Goal: Book appointment/travel/reservation

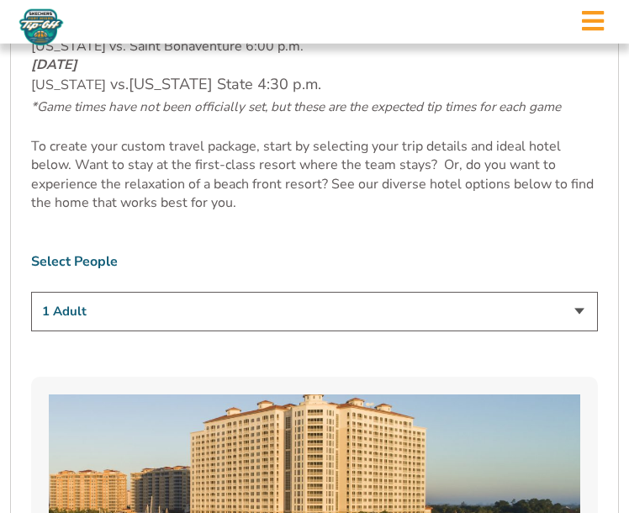
scroll to position [889, 0]
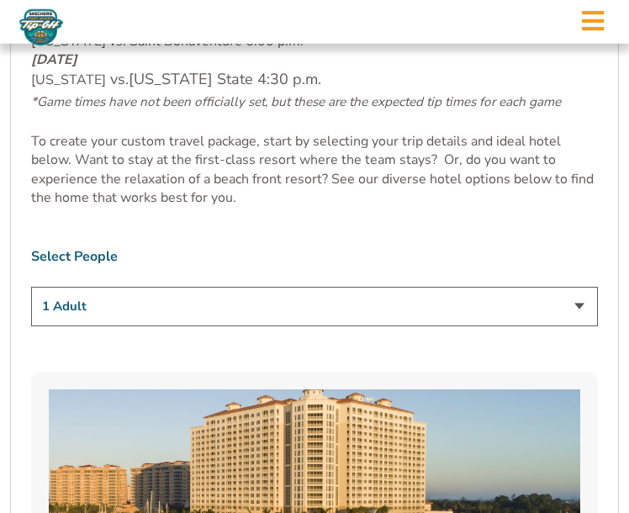
click at [579, 322] on select "1 Adult 2 Adults 3 Adults 4 Adults 2 Adults + 1 Child 2 Adults + 2 Children 2 A…" at bounding box center [314, 307] width 567 height 40
select select "2 Adults"
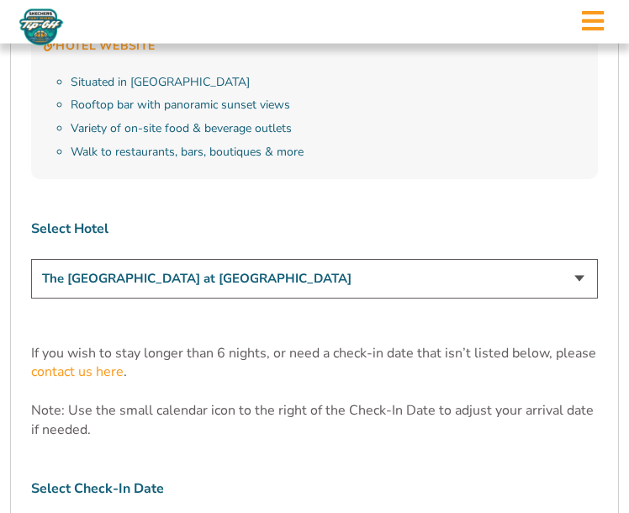
scroll to position [4610, 0]
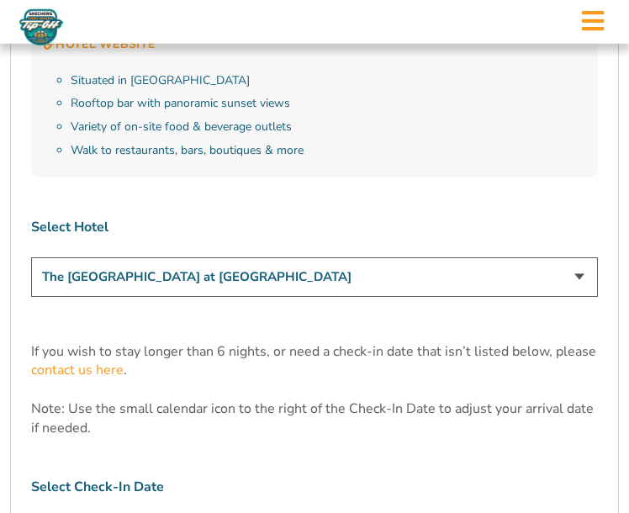
click at [583, 257] on select "The Westin Cape Coral Resort at Marina Village Margaritaville Beach Resort Pink…" at bounding box center [314, 277] width 567 height 40
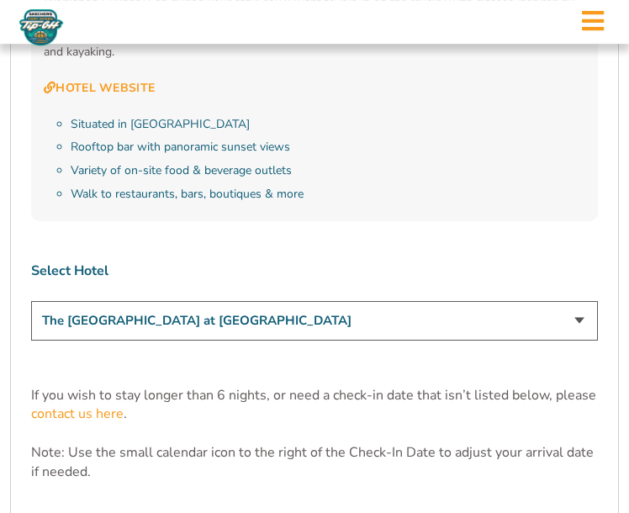
scroll to position [4598, 0]
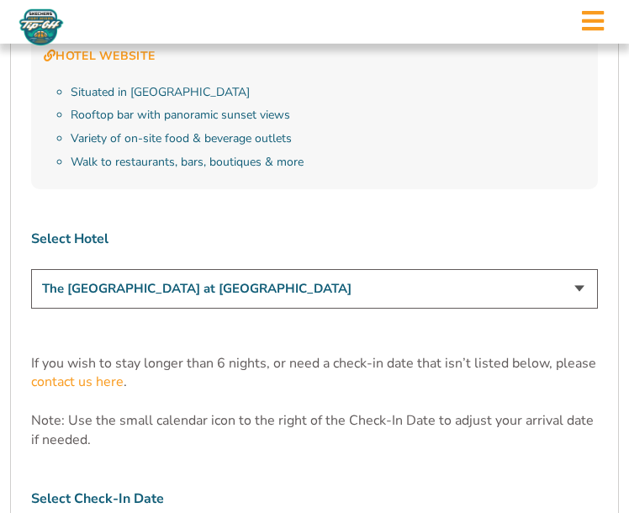
click at [543, 269] on select "The Westin Cape Coral Resort at Marina Village Margaritaville Beach Resort Pink…" at bounding box center [314, 289] width 567 height 40
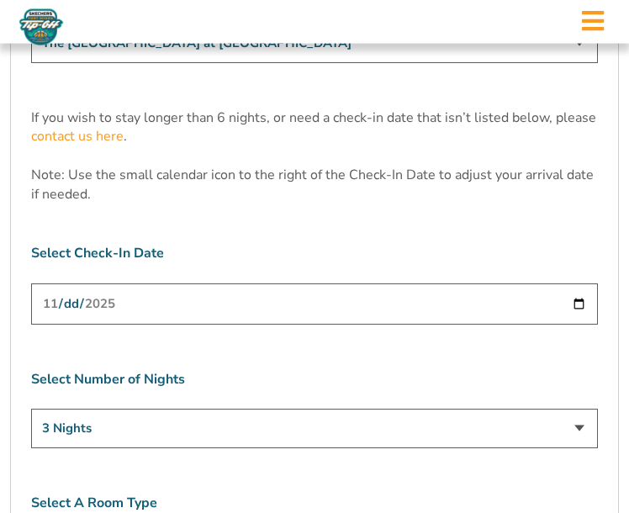
scroll to position [4845, 0]
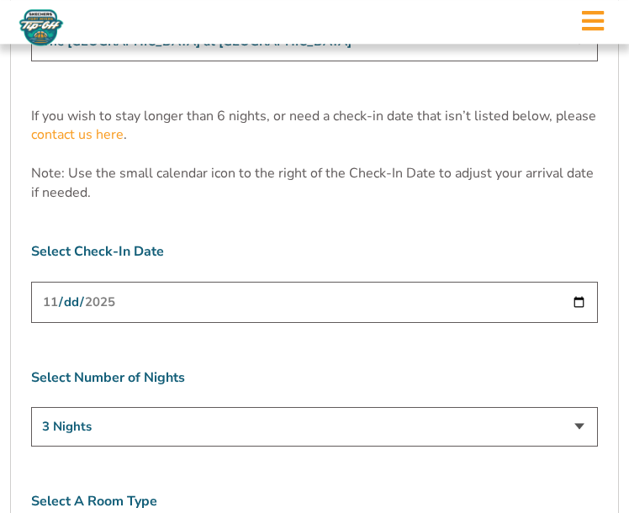
click at [583, 407] on select "3 Nights 4 Nights 5 Nights 6 Nights" at bounding box center [314, 427] width 567 height 40
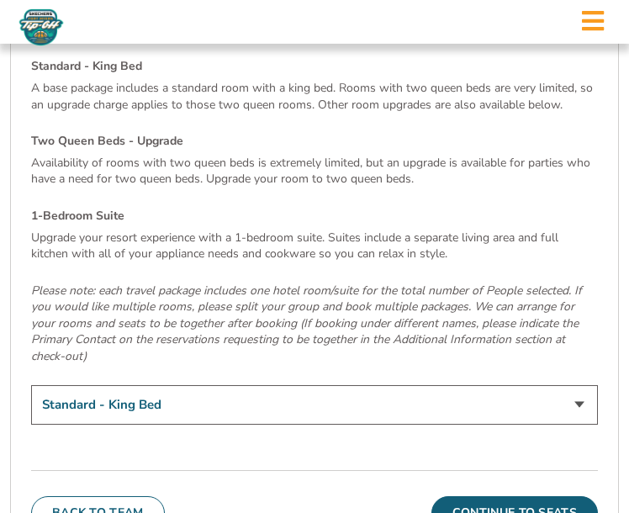
scroll to position [5401, 0]
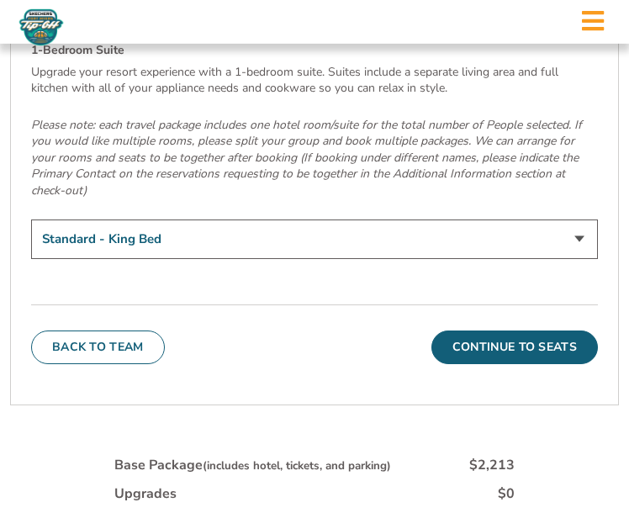
click at [556, 330] on button "Continue To Seats" at bounding box center [514, 347] width 166 height 34
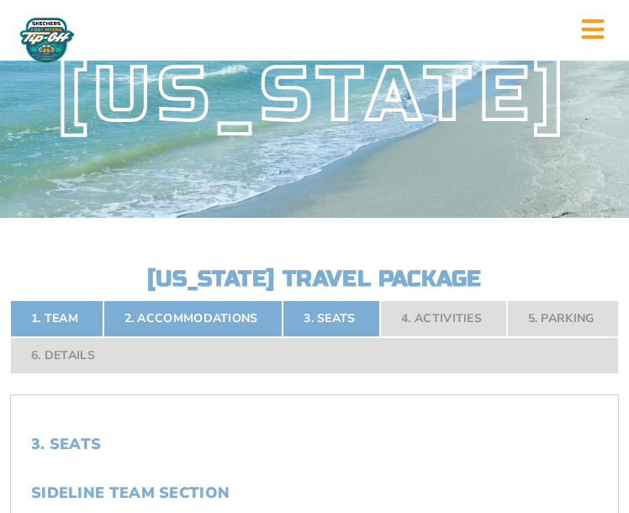
scroll to position [0, 0]
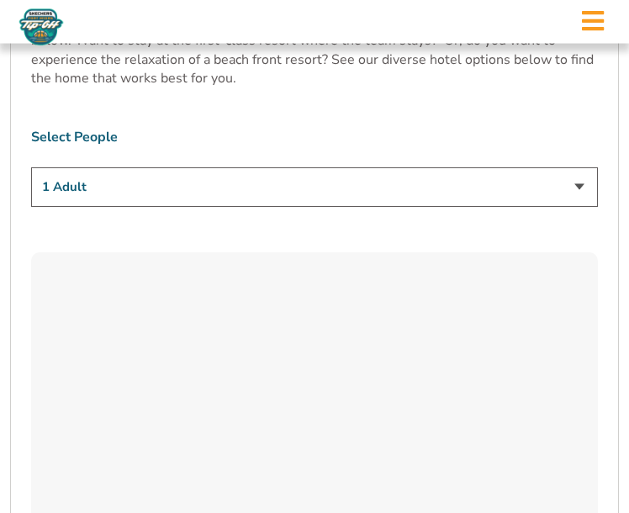
scroll to position [1033, 0]
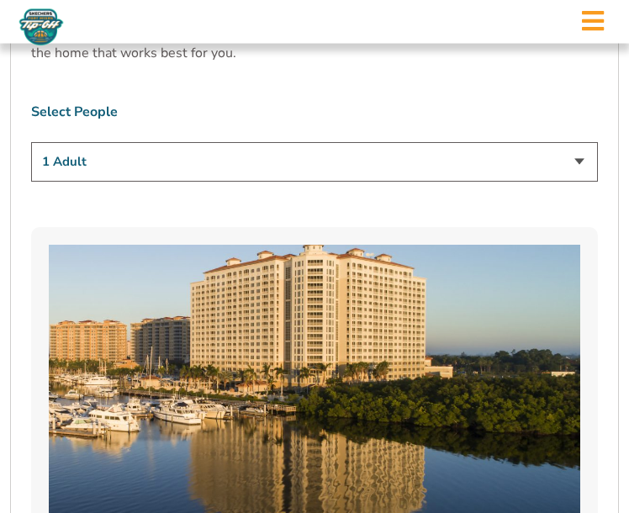
click at [592, 175] on select "1 Adult 2 Adults 3 Adults 4 Adults 2 Adults + 1 Child 2 Adults + 2 Children 2 A…" at bounding box center [314, 162] width 567 height 40
select select "2 Adults"
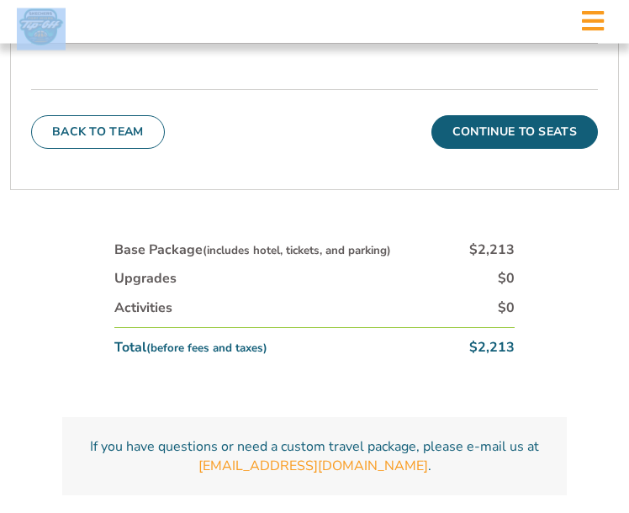
scroll to position [5700, 0]
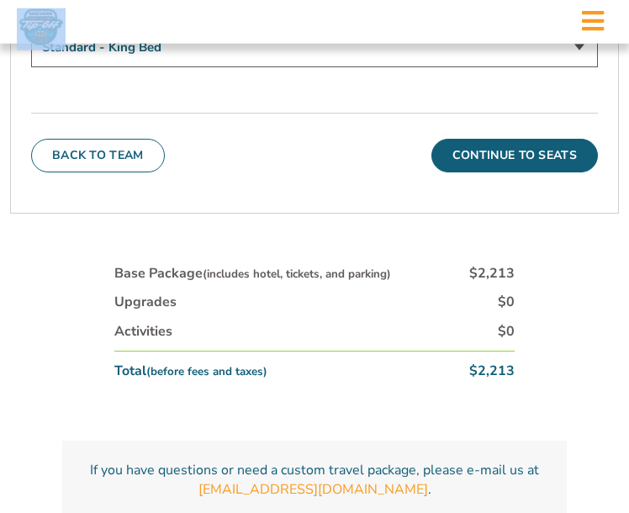
click at [541, 139] on button "Continue To Seats" at bounding box center [514, 156] width 166 height 34
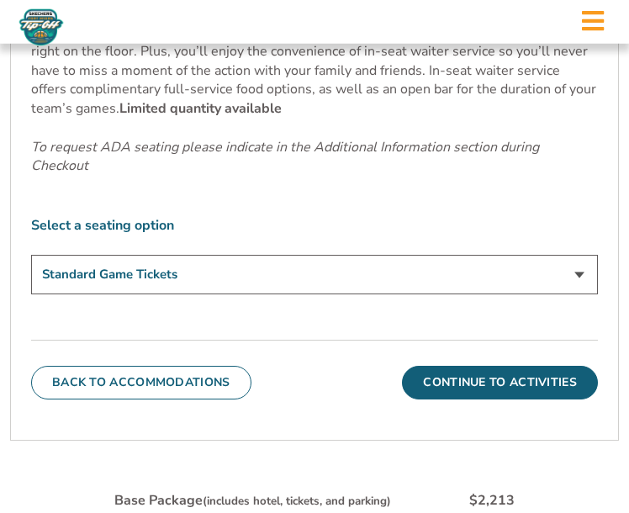
scroll to position [757, 0]
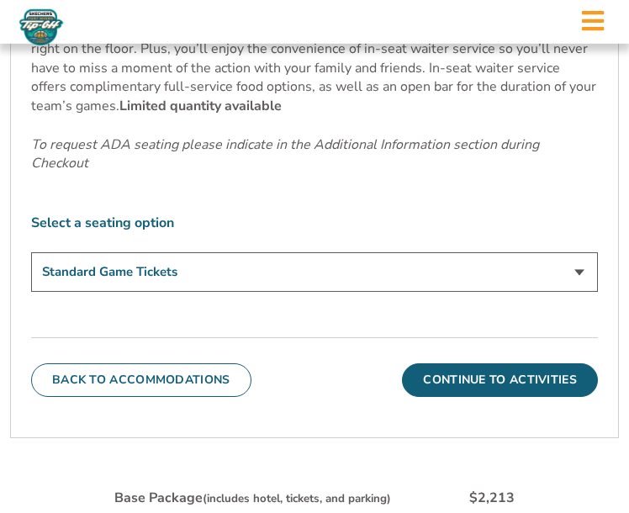
click at [580, 288] on select "Standard Game Tickets Midcourt Seat Upgrade (+$140 per person) Courtside Seat +…" at bounding box center [314, 272] width 567 height 40
select select "Midcourt Seat Upgrade"
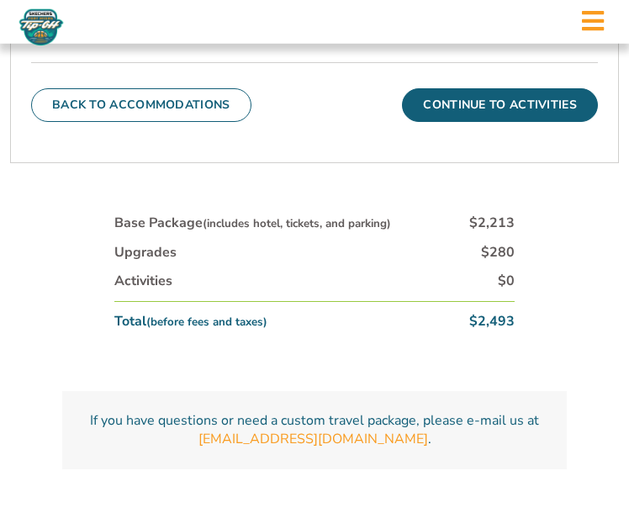
scroll to position [1032, 0]
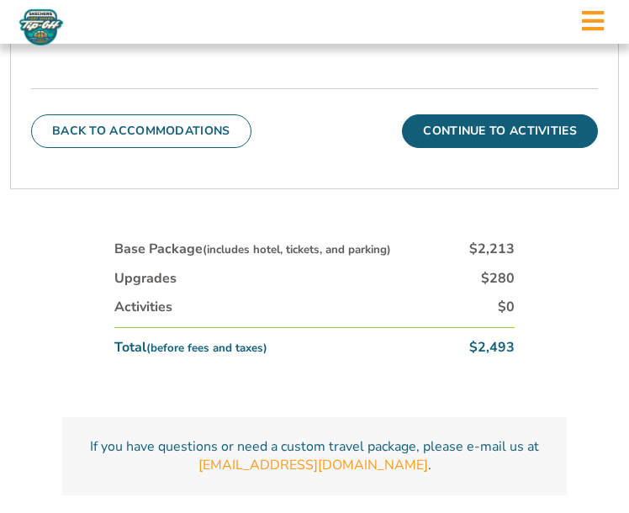
click at [556, 145] on button "Continue To Activities" at bounding box center [500, 131] width 196 height 34
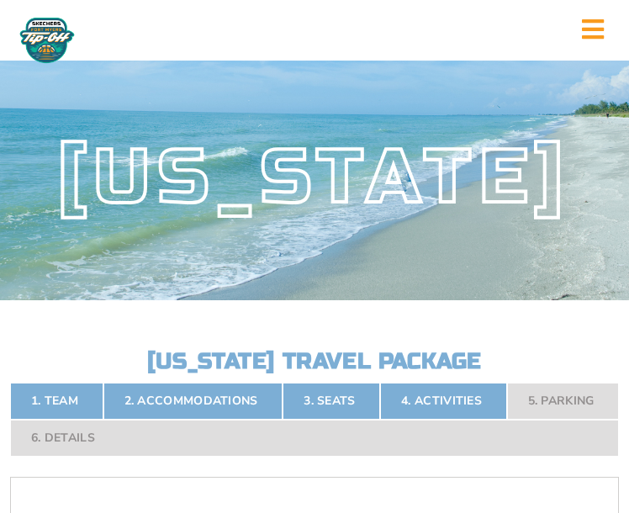
scroll to position [0, 0]
